Goal: Task Accomplishment & Management: Complete application form

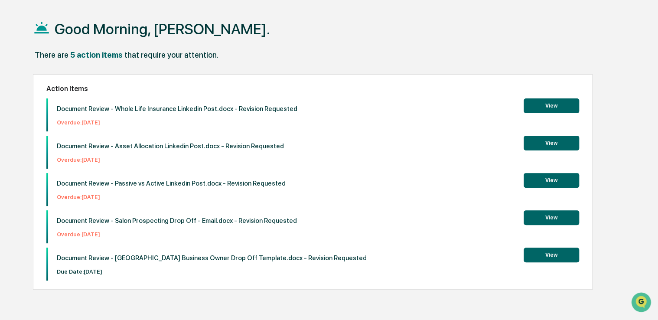
scroll to position [35, 0]
click at [544, 256] on button "View" at bounding box center [551, 254] width 55 height 15
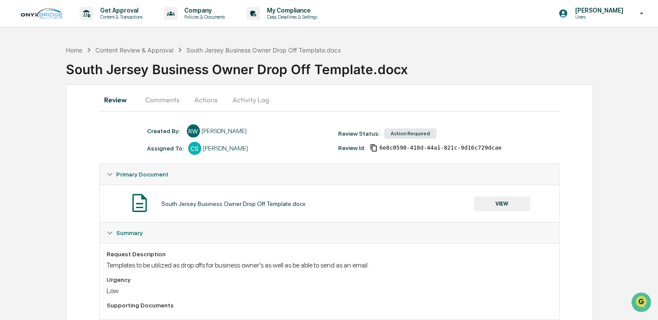
scroll to position [22, 0]
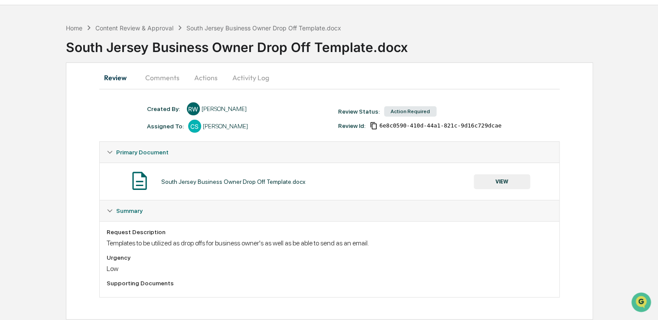
click at [509, 183] on button "VIEW" at bounding box center [502, 181] width 56 height 15
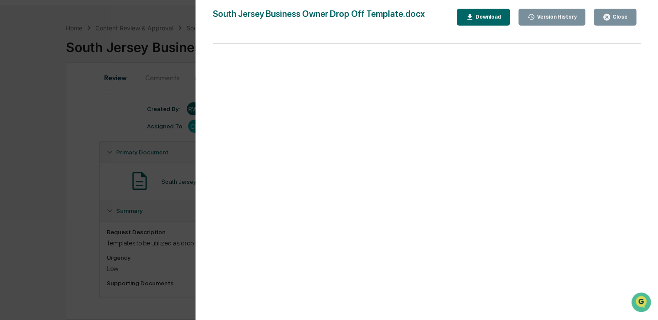
click at [615, 14] on div "Close" at bounding box center [619, 17] width 17 height 6
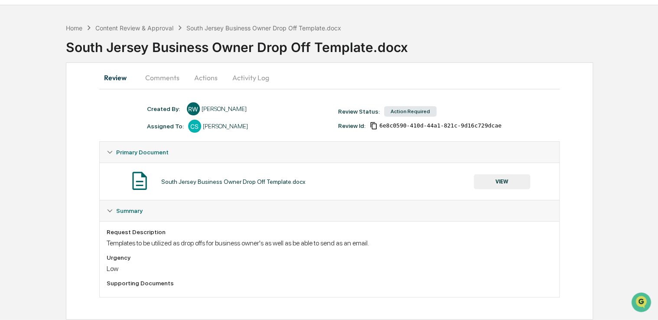
scroll to position [0, 0]
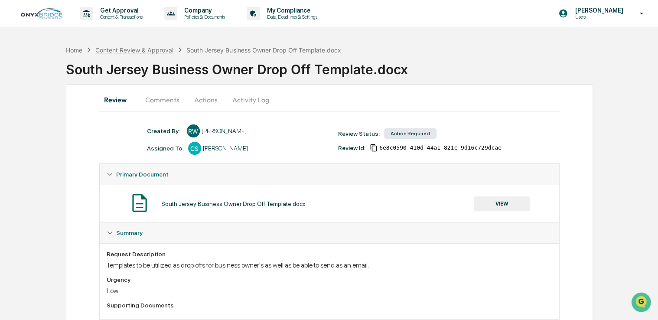
click at [125, 50] on div "Content Review & Approval" at bounding box center [134, 49] width 78 height 7
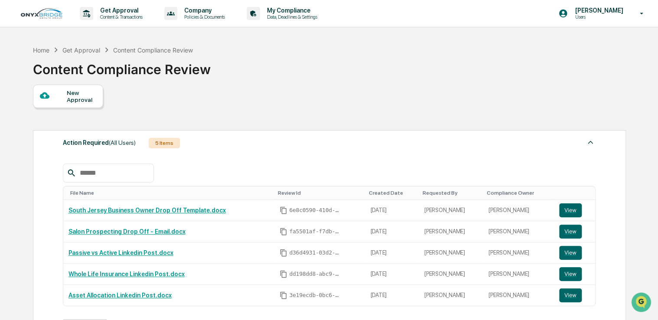
click at [83, 94] on div "New Approval" at bounding box center [81, 96] width 29 height 14
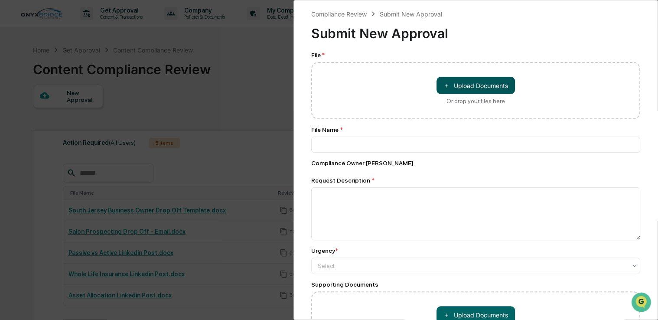
click at [459, 81] on button "＋ Upload Documents" at bounding box center [475, 85] width 78 height 17
type input "**********"
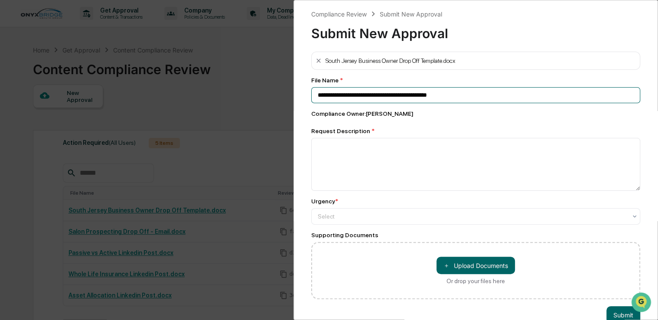
click at [401, 97] on input "**********" at bounding box center [475, 95] width 329 height 16
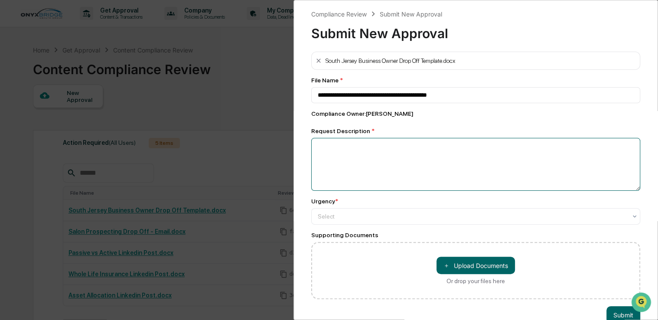
click at [409, 172] on textarea at bounding box center [475, 164] width 329 height 53
type textarea "**********"
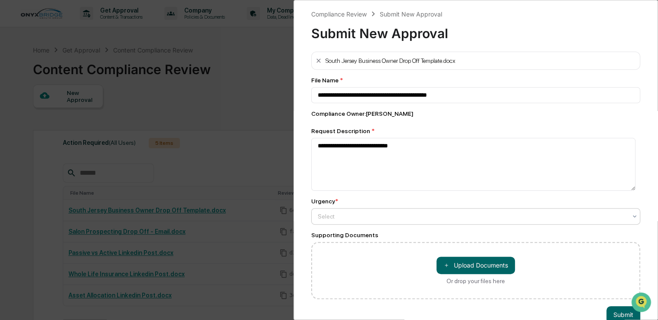
click at [396, 215] on div at bounding box center [472, 216] width 309 height 9
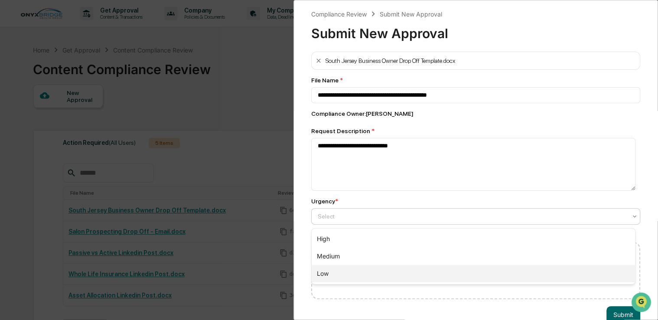
click at [350, 276] on div "Low" at bounding box center [473, 273] width 323 height 17
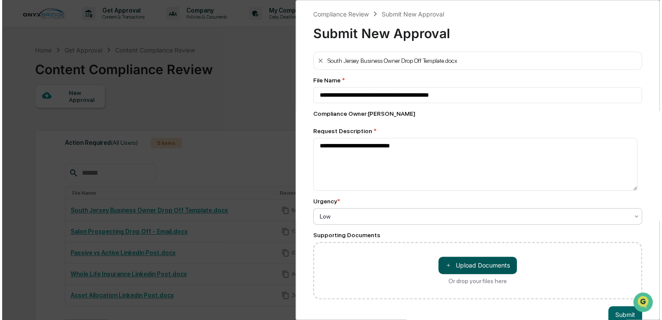
scroll to position [23, 0]
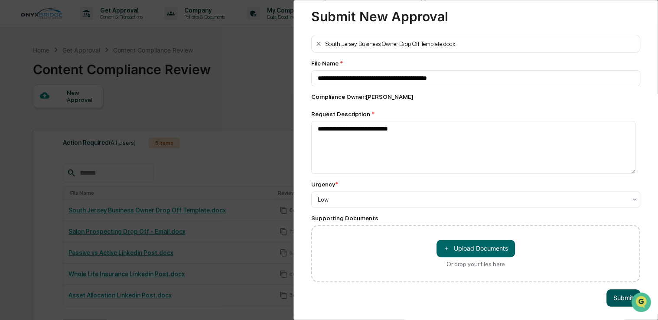
click at [615, 296] on button "Submit" at bounding box center [623, 297] width 34 height 17
